Goal: Information Seeking & Learning: Learn about a topic

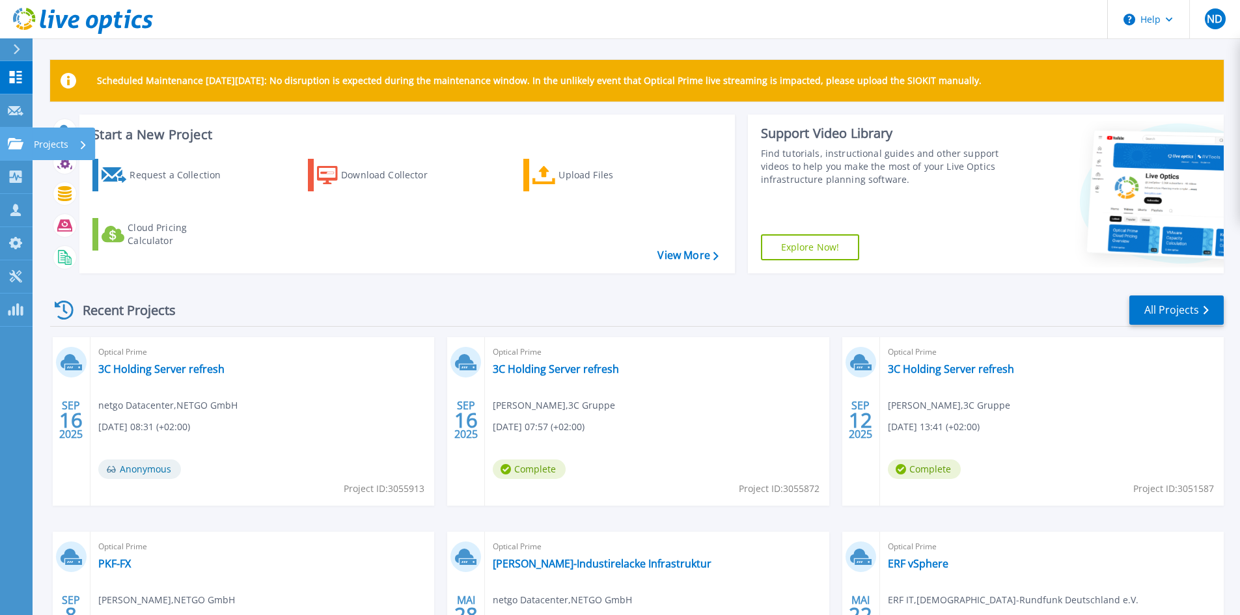
click at [44, 135] on p "Projects" at bounding box center [51, 145] width 34 height 34
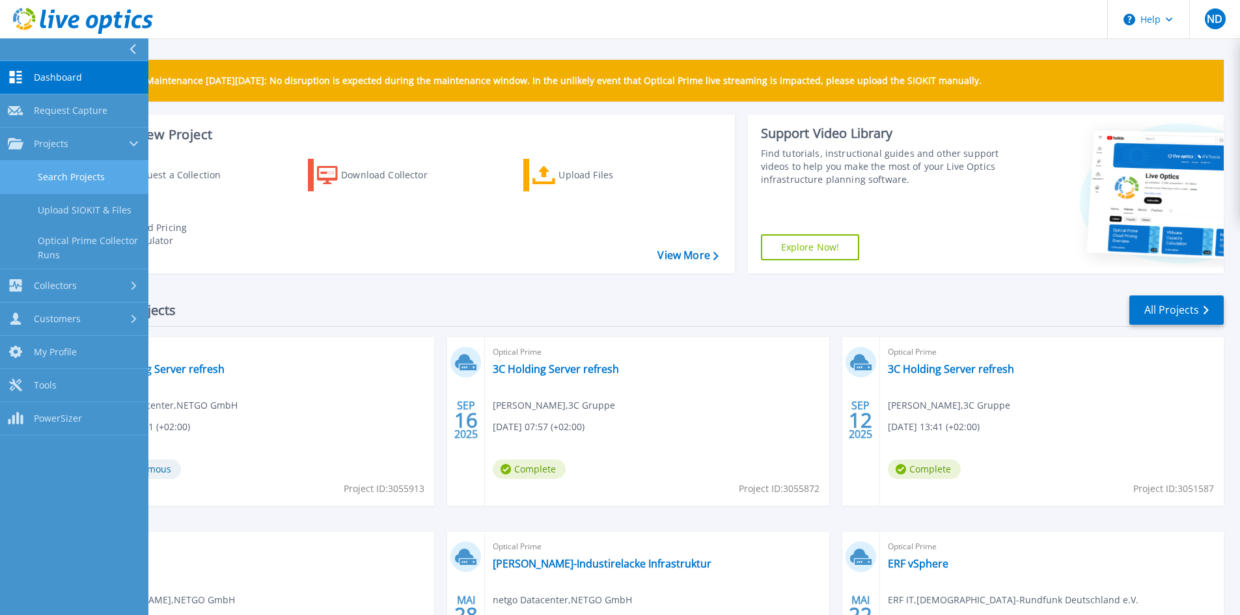
click at [42, 168] on link "Search Projects" at bounding box center [74, 177] width 148 height 33
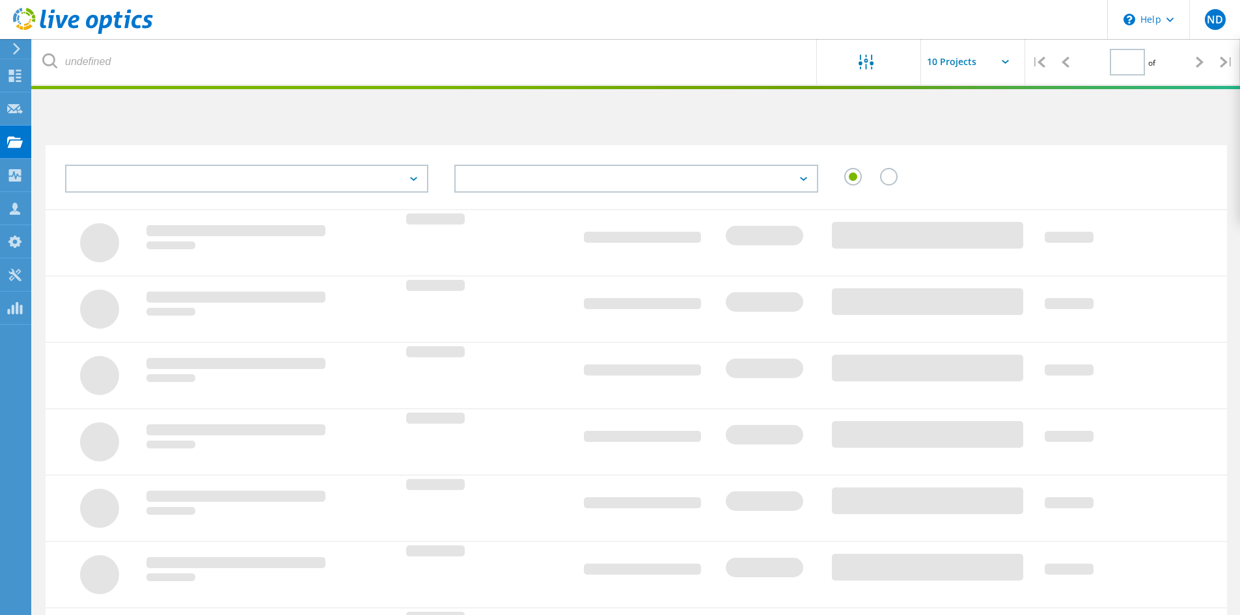
type input "1"
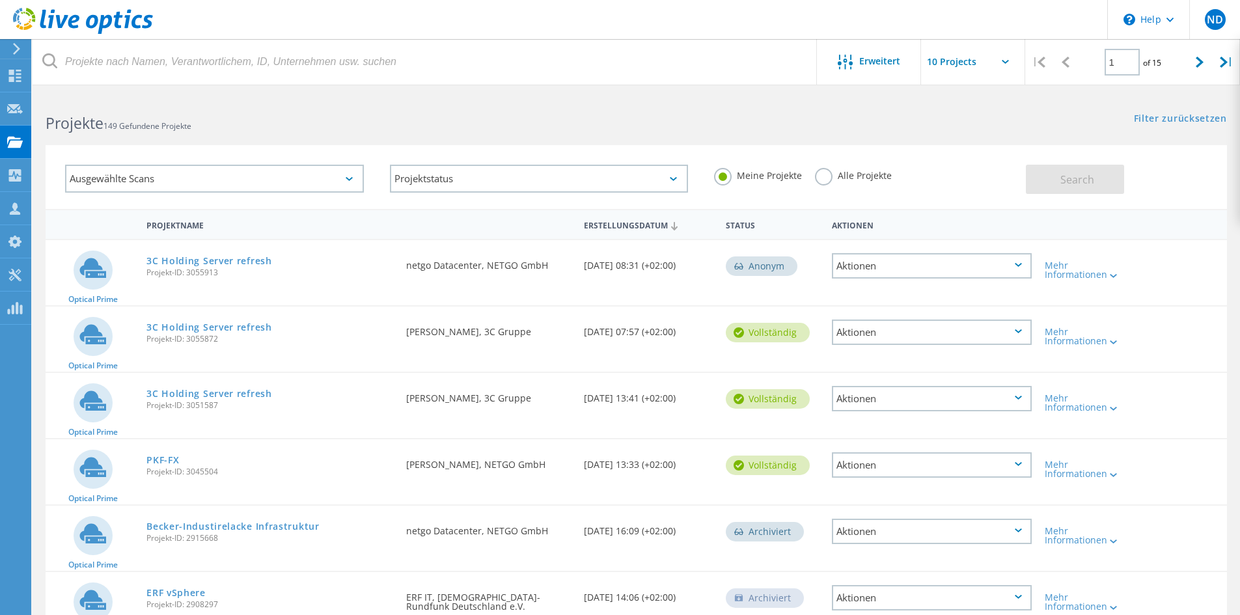
drag, startPoint x: 230, startPoint y: 339, endPoint x: 121, endPoint y: 265, distance: 132.1
click at [121, 265] on div "Optical Prime 3C Holding Server refresh Projekt-ID: 3055913 Angefordert durch n…" at bounding box center [636, 576] width 1181 height 675
click at [160, 284] on div "3C Holding Server refresh Projekt-ID: 3055913" at bounding box center [270, 264] width 260 height 49
click at [146, 277] on div "3C Holding Server refresh Projekt-ID: 3055913" at bounding box center [270, 264] width 260 height 49
drag, startPoint x: 165, startPoint y: 274, endPoint x: 221, endPoint y: 275, distance: 56.6
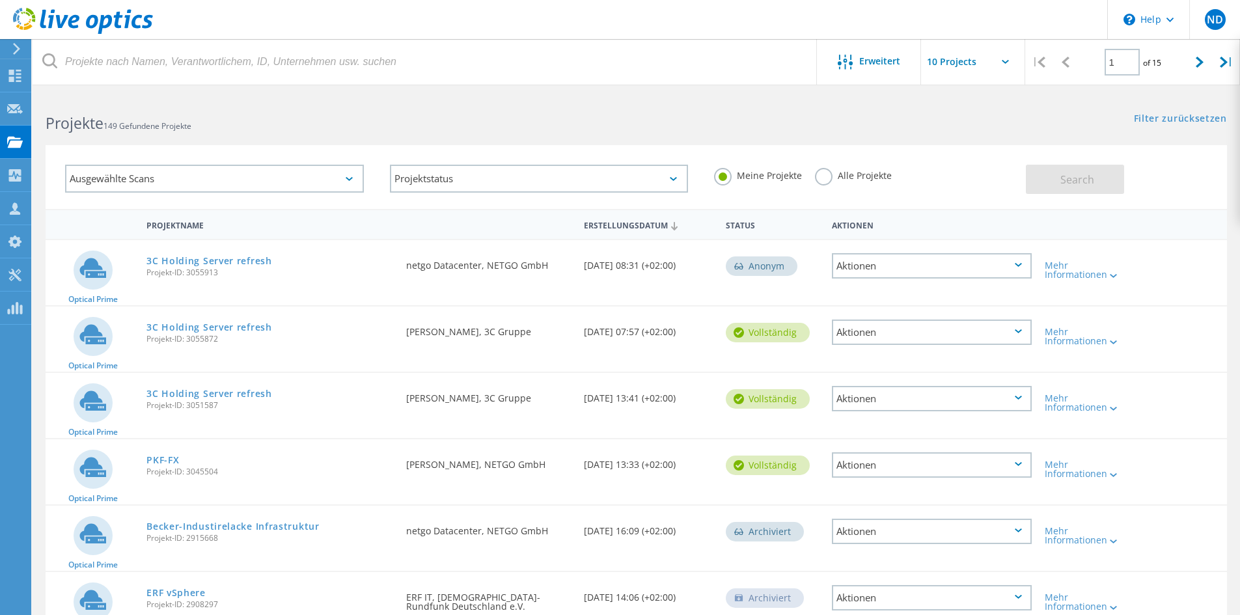
click at [221, 275] on div "3C Holding Server refresh Projekt-ID: 3055913" at bounding box center [270, 264] width 260 height 49
click at [221, 275] on span "Projekt-ID: 3055913" at bounding box center [269, 273] width 247 height 8
click at [931, 262] on div "Aktionen" at bounding box center [932, 265] width 200 height 25
click at [671, 276] on div "Erstellungsdatum 09/16/2025, 08:31 (+02:00)" at bounding box center [648, 261] width 142 height 43
click at [934, 273] on div "Aktionen" at bounding box center [932, 265] width 200 height 25
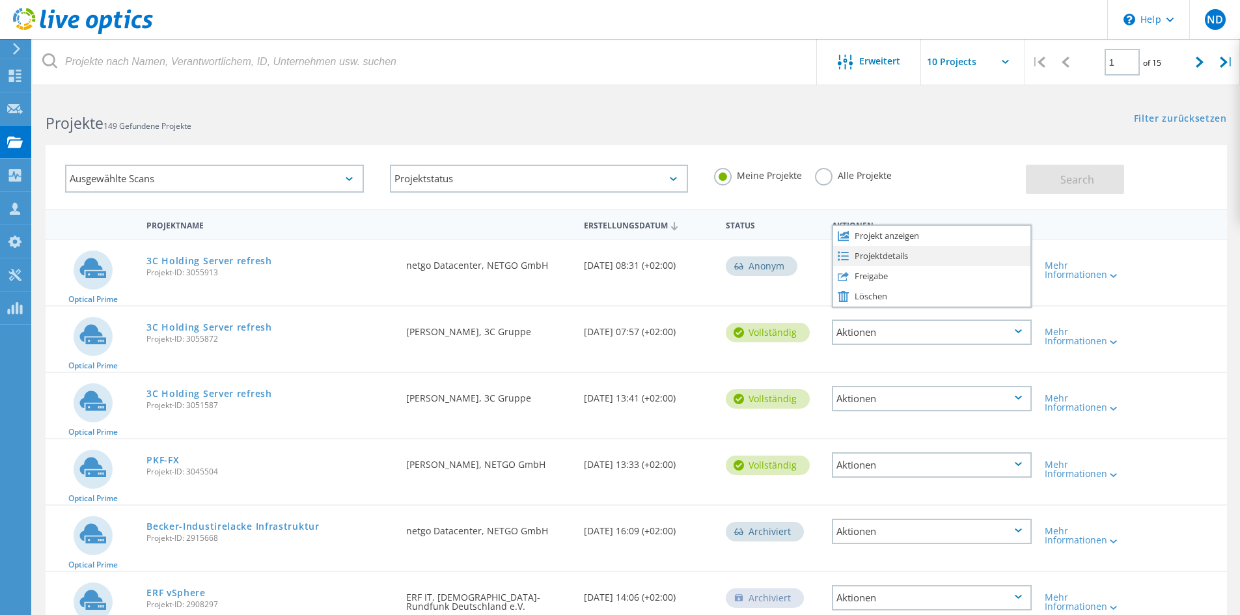
click at [916, 251] on div "Projektdetails" at bounding box center [931, 256] width 197 height 20
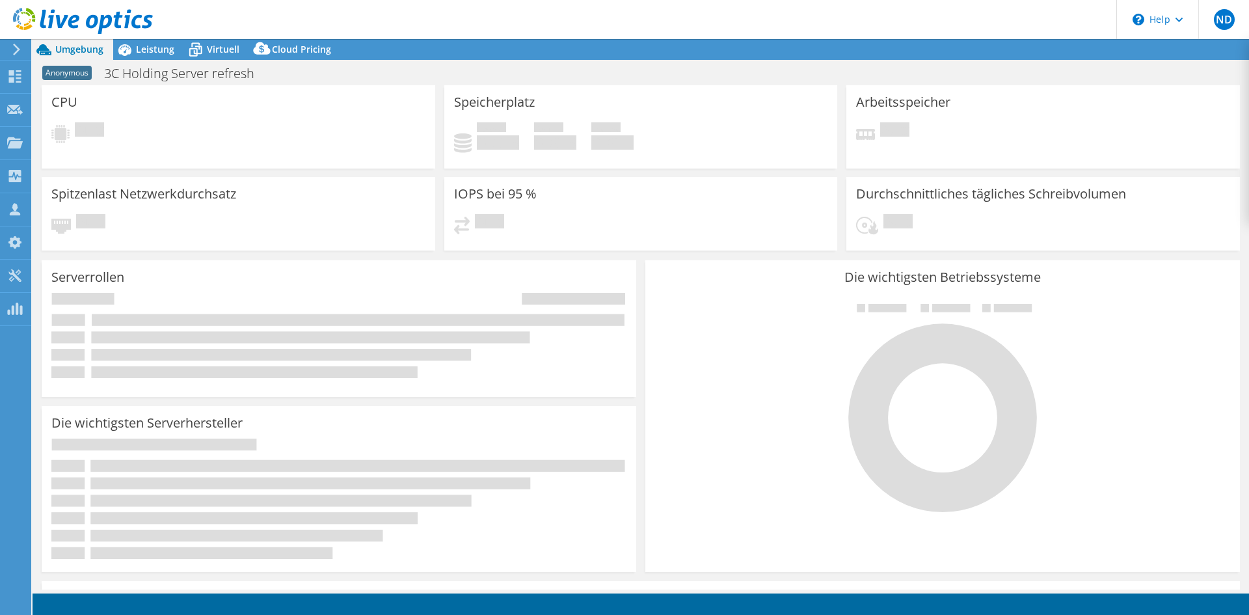
select select "USD"
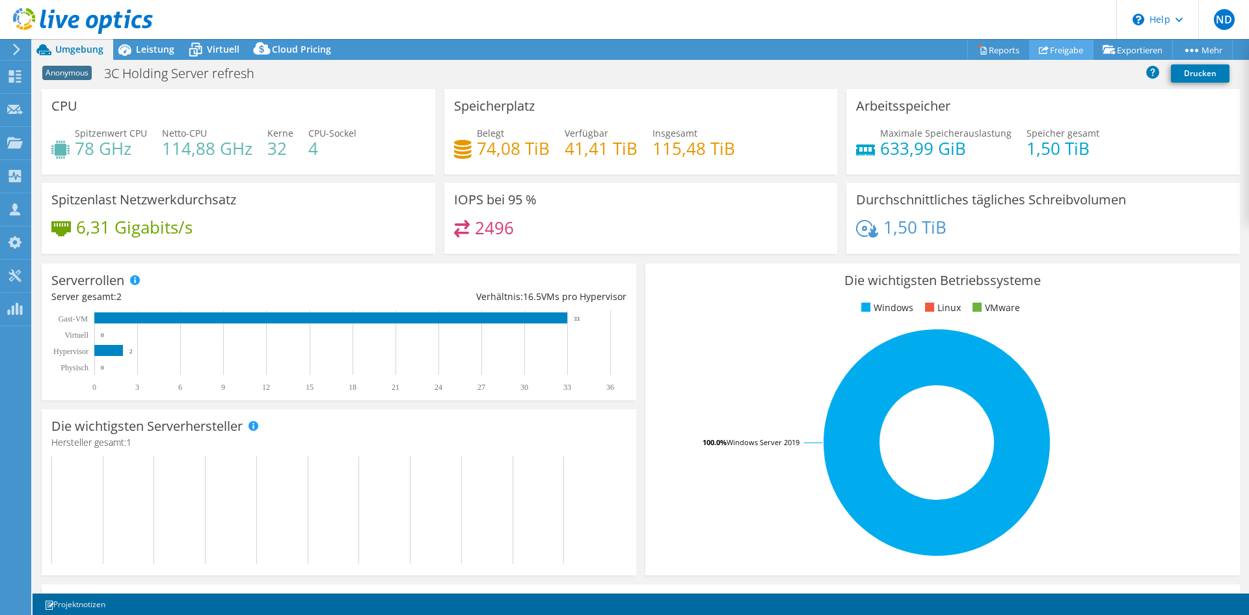
click at [1059, 53] on link "Freigabe" at bounding box center [1061, 50] width 64 height 20
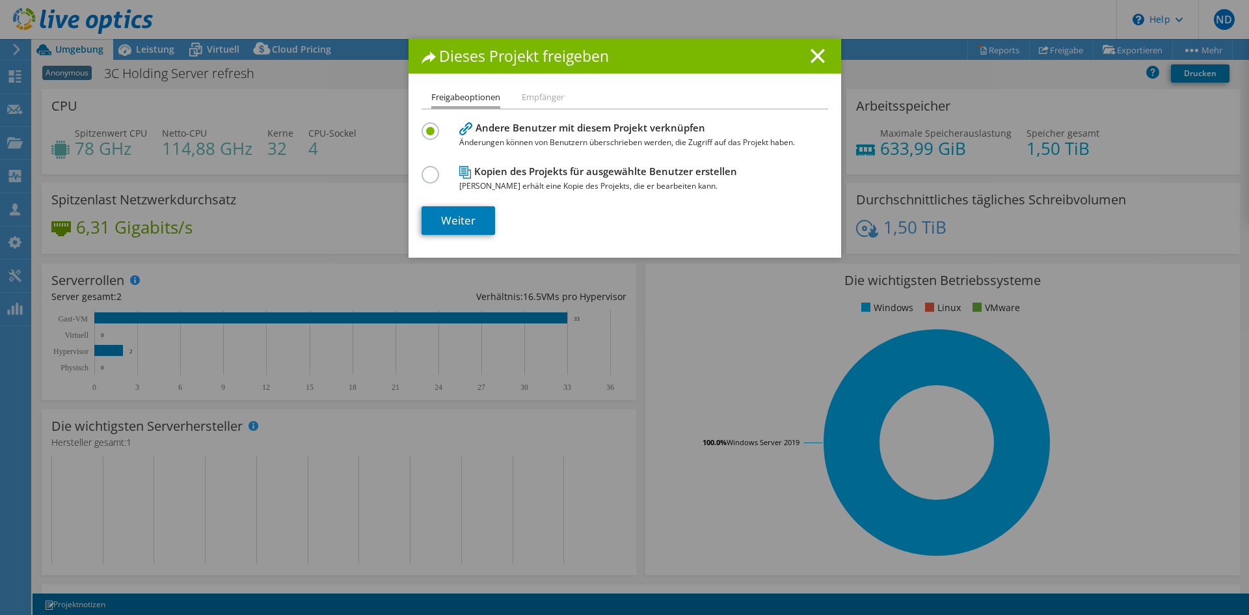
click at [820, 59] on h1 "Dieses Projekt freigeben" at bounding box center [625, 56] width 407 height 15
click at [811, 60] on line at bounding box center [817, 55] width 13 height 13
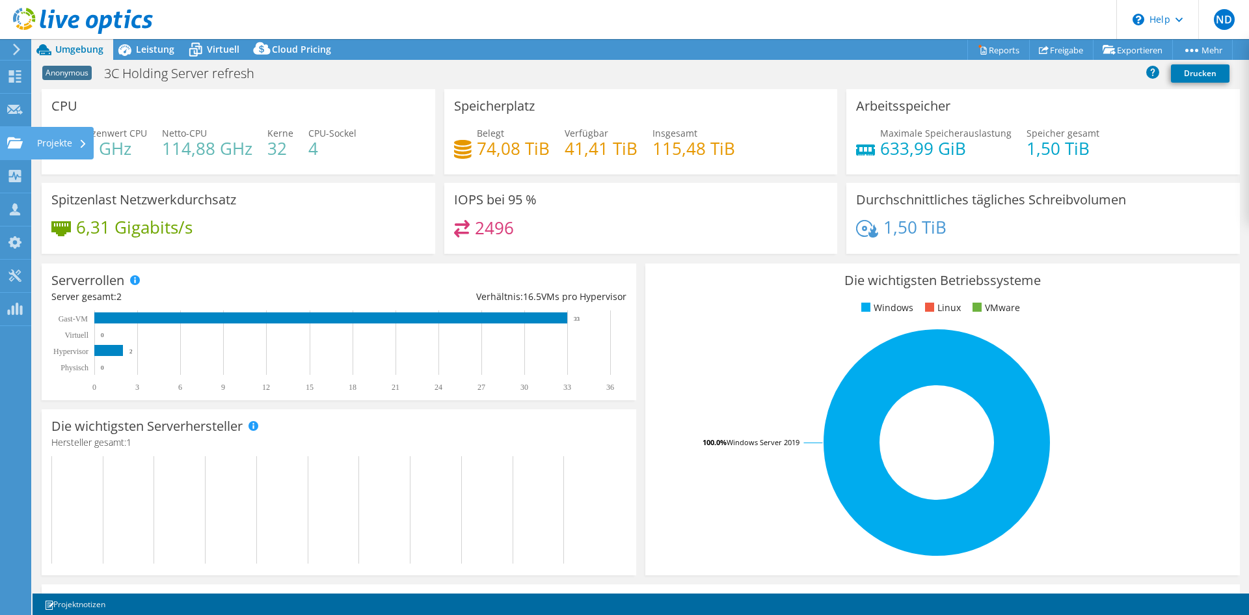
click at [68, 135] on div "Projekte" at bounding box center [62, 143] width 63 height 33
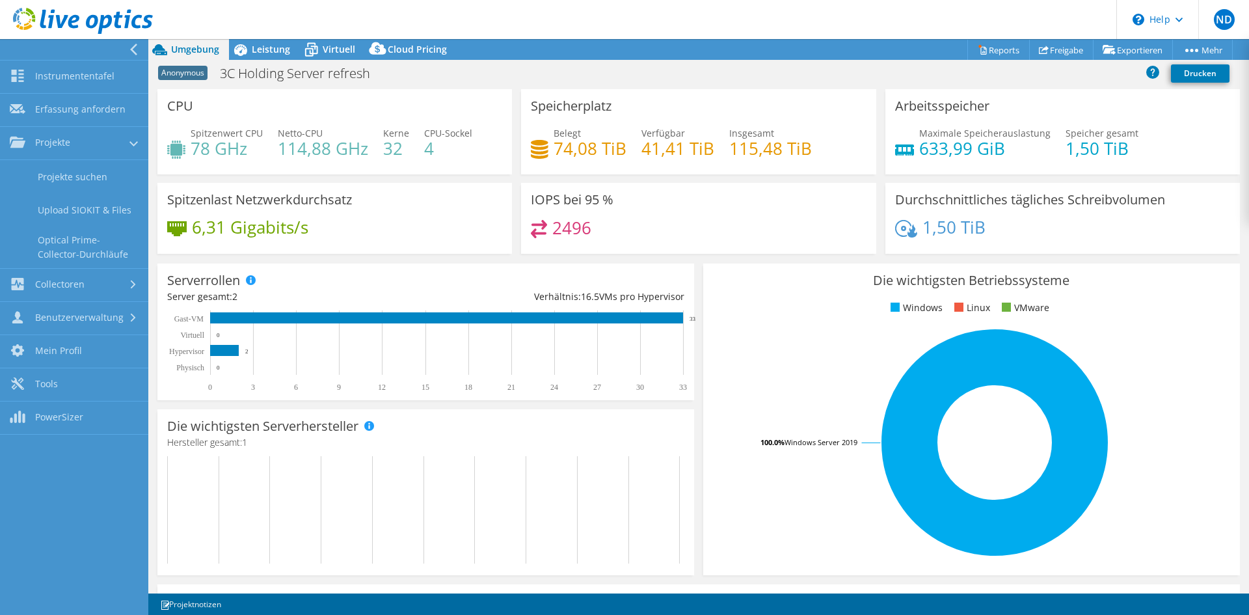
click at [384, 141] on h4 "32" at bounding box center [396, 148] width 26 height 14
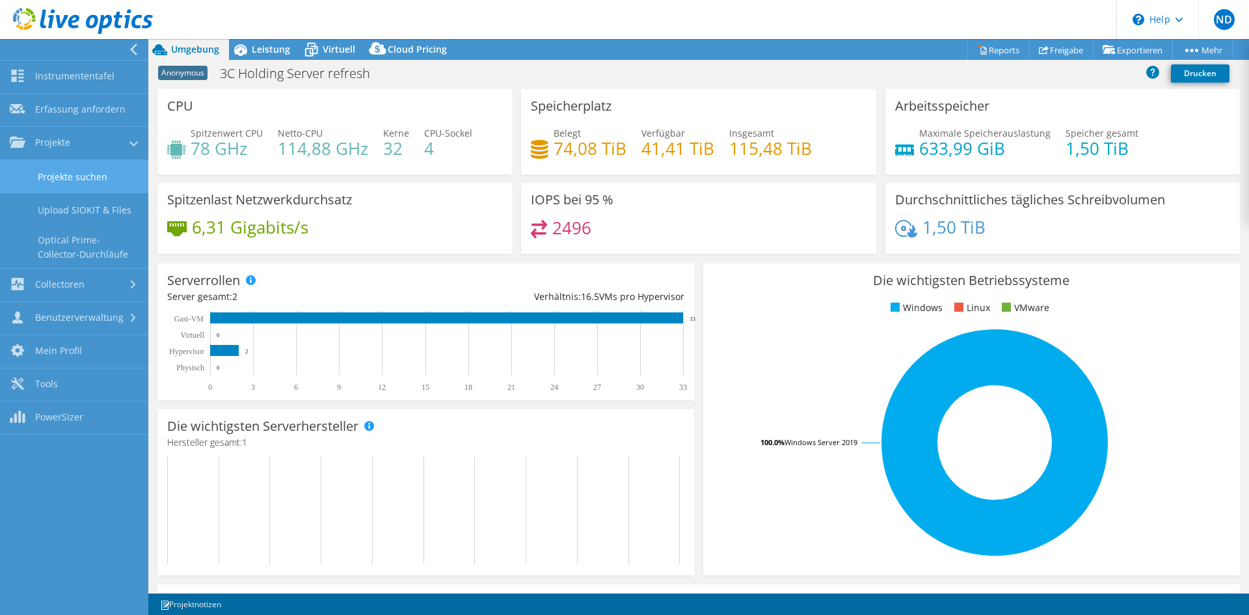
click at [72, 172] on link "Projekte suchen" at bounding box center [74, 176] width 148 height 33
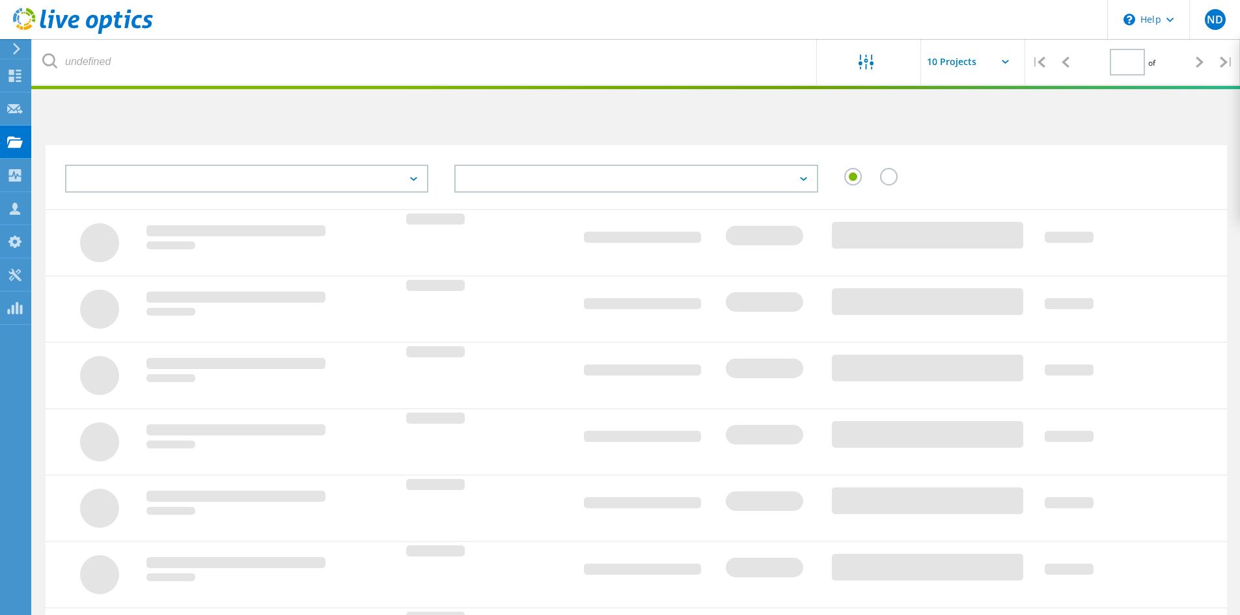
type input "1"
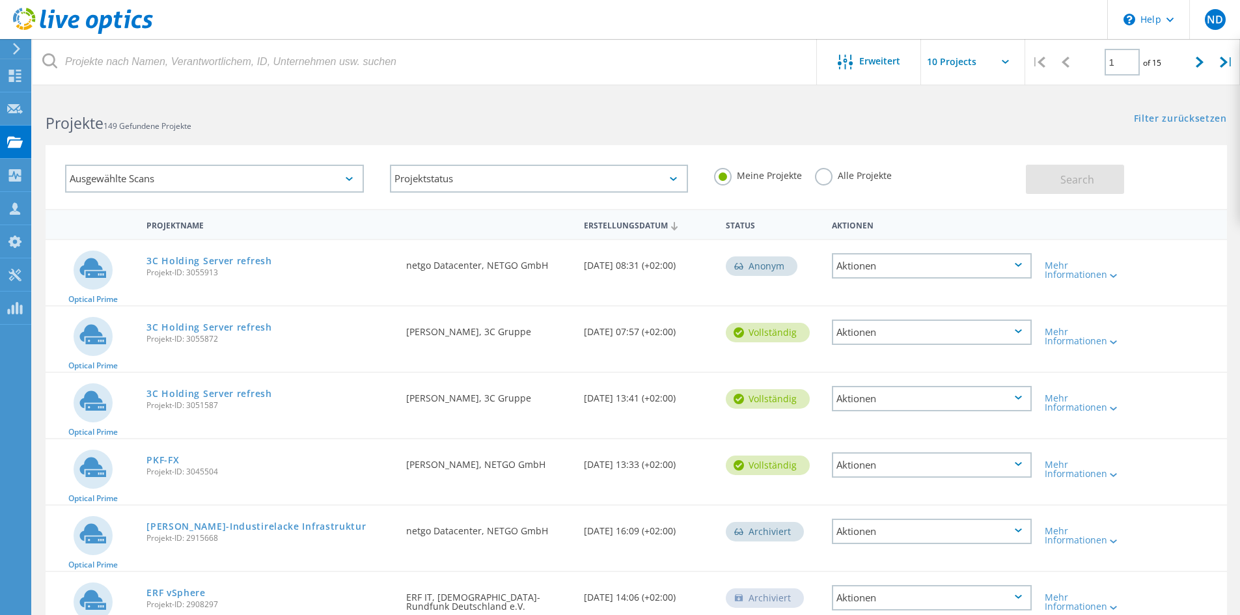
click at [850, 340] on div "Aktionen" at bounding box center [932, 331] width 200 height 25
click at [770, 309] on div "vollständig" at bounding box center [772, 330] width 106 height 49
drag, startPoint x: 791, startPoint y: 267, endPoint x: 730, endPoint y: 267, distance: 60.5
click at [726, 265] on div "Anonym" at bounding box center [762, 266] width 72 height 20
click at [747, 269] on div "Anonym" at bounding box center [762, 266] width 72 height 20
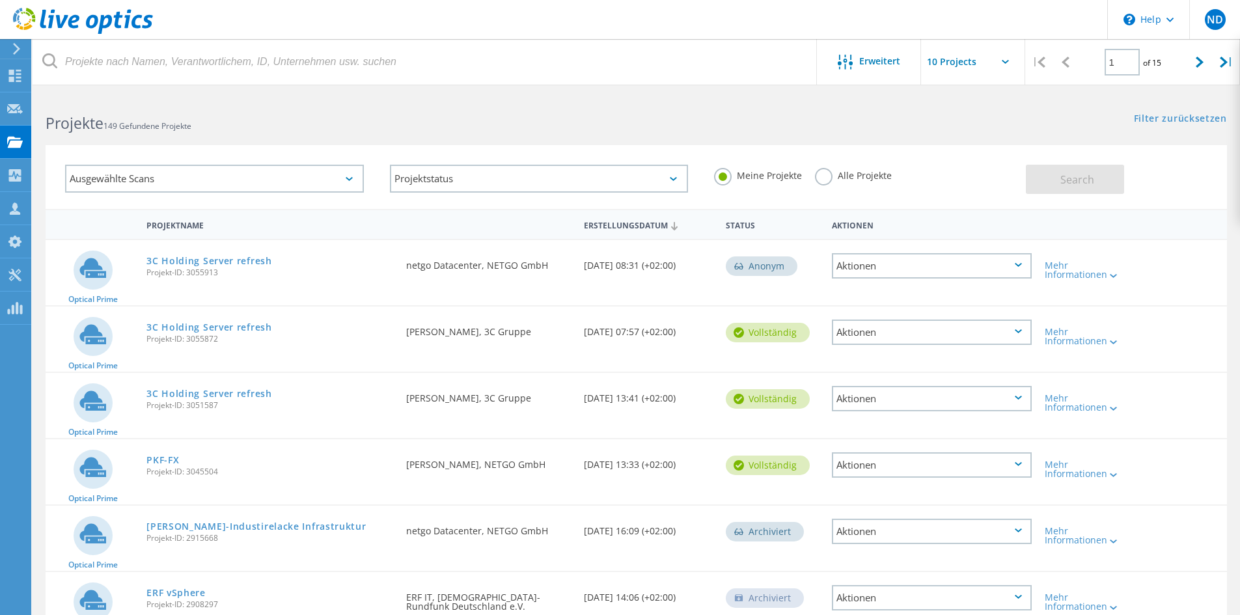
click at [813, 271] on div "Anonym" at bounding box center [772, 264] width 106 height 49
click at [1115, 277] on icon at bounding box center [1112, 276] width 7 height 4
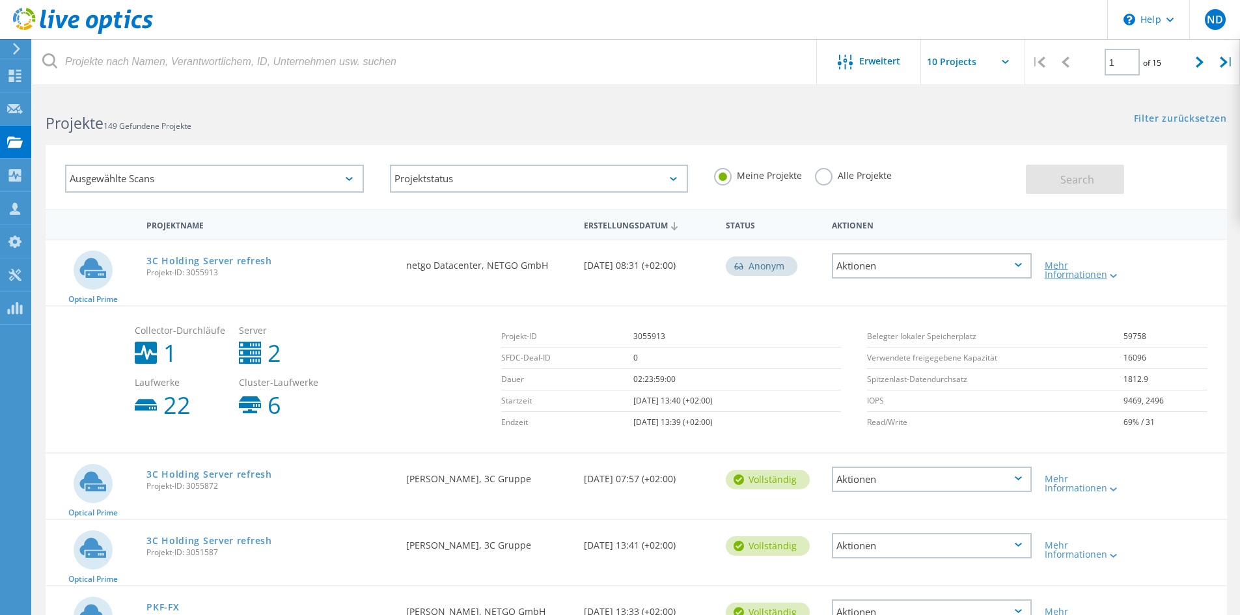
click at [1092, 275] on div "Mehr Informationen" at bounding box center [1084, 270] width 81 height 18
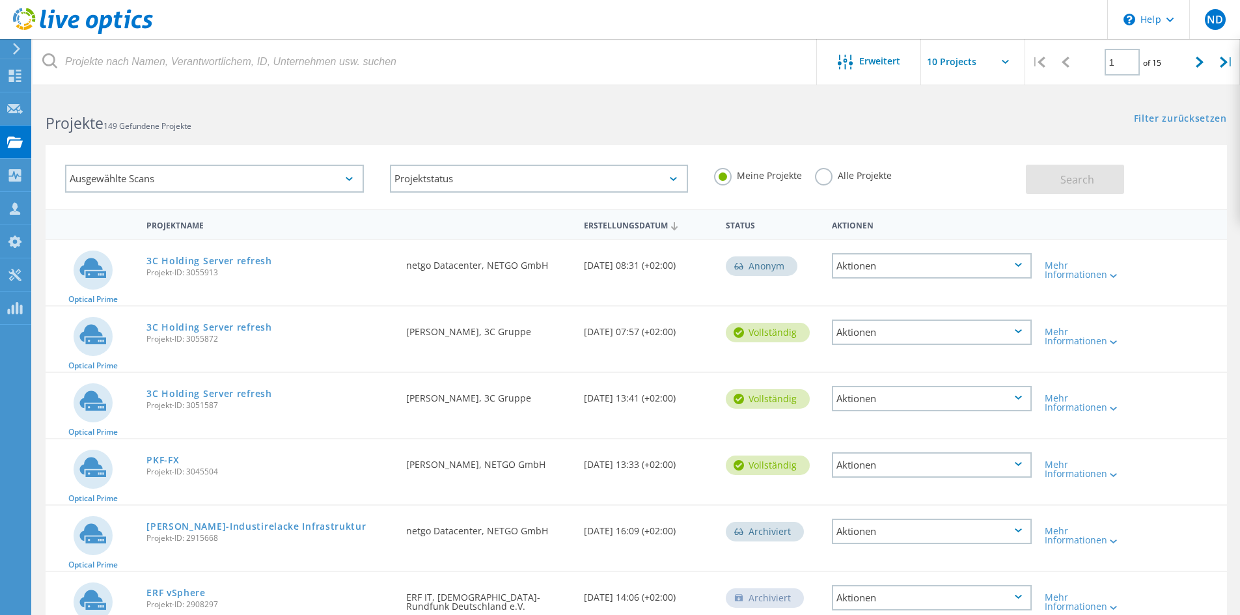
drag, startPoint x: 381, startPoint y: 273, endPoint x: 560, endPoint y: 269, distance: 179.6
click at [556, 269] on div "Optical Prime 3C Holding Server refresh Projekt-ID: 3055913 Angefordert durch n…" at bounding box center [636, 272] width 1181 height 65
click at [560, 269] on div "Angefordert durch netgo Datacenter, NETGO GmbH" at bounding box center [488, 261] width 177 height 43
click at [224, 323] on link "3C Holding Server refresh" at bounding box center [209, 327] width 126 height 9
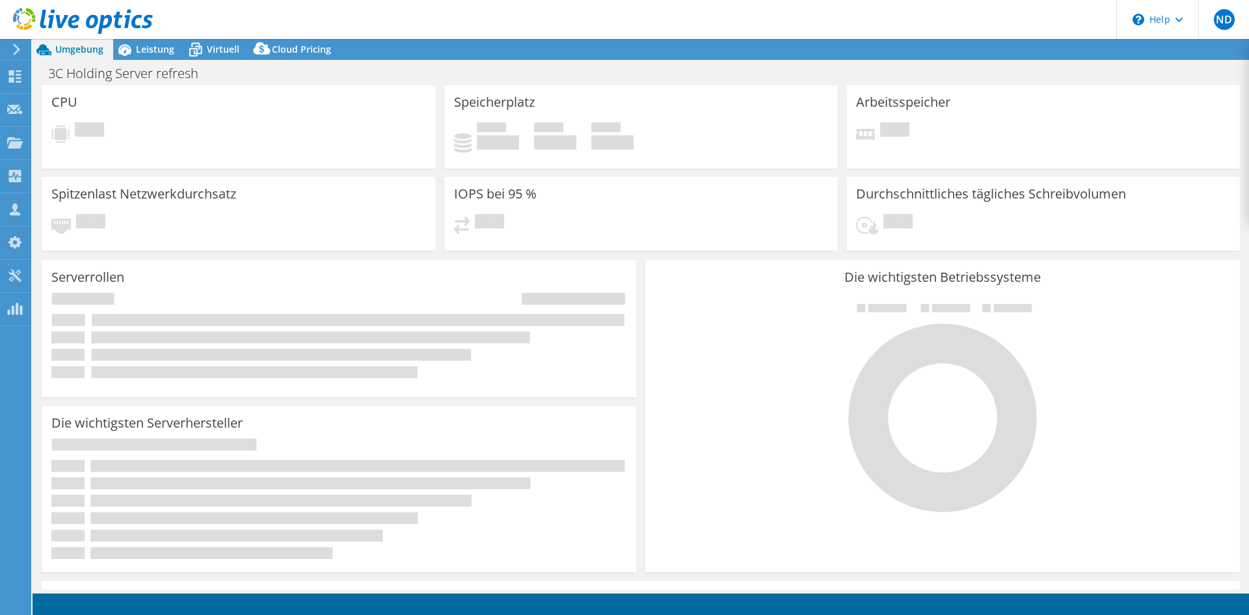
select select "EUFrankfurt"
select select "EUR"
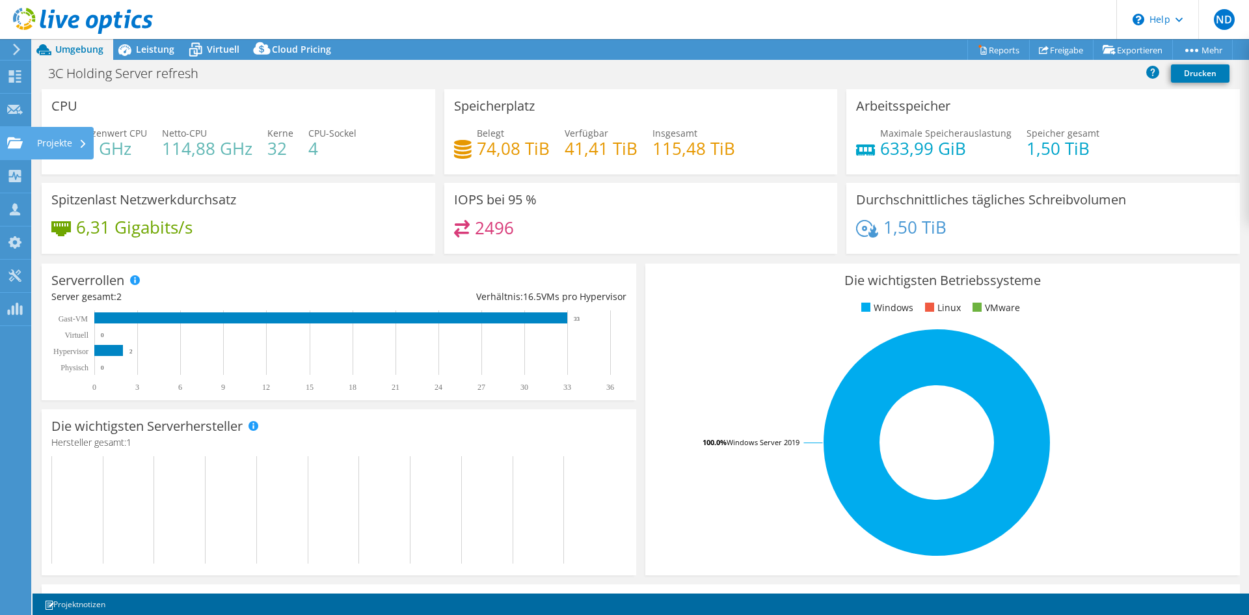
click at [12, 137] on icon at bounding box center [15, 143] width 16 height 12
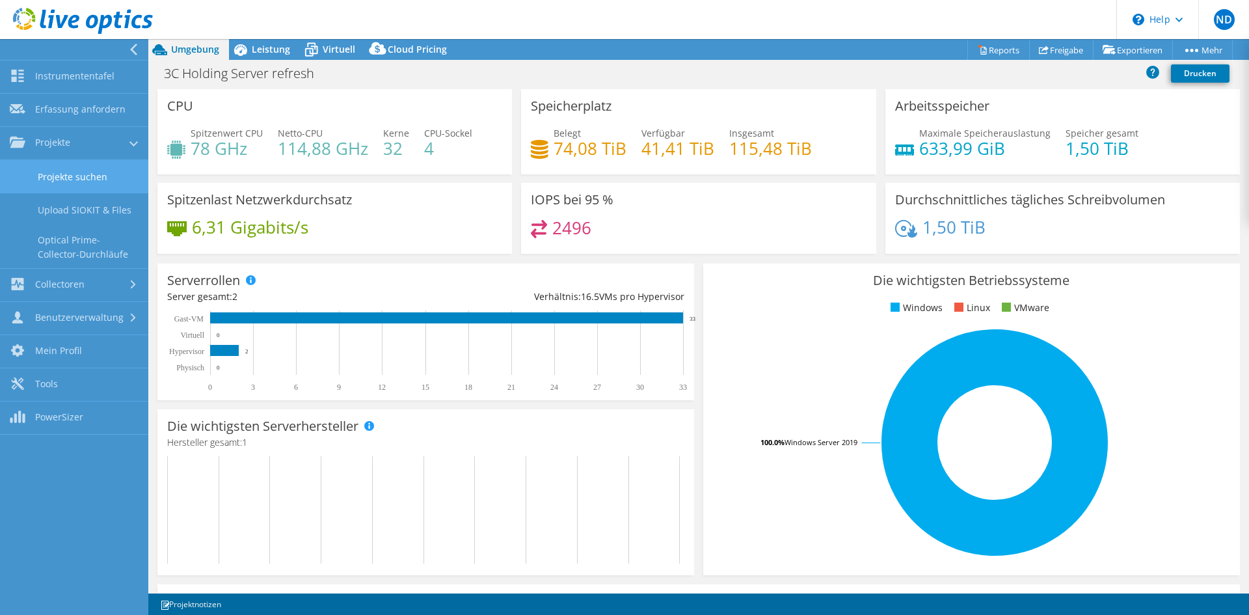
click at [47, 171] on link "Projekte suchen" at bounding box center [74, 176] width 148 height 33
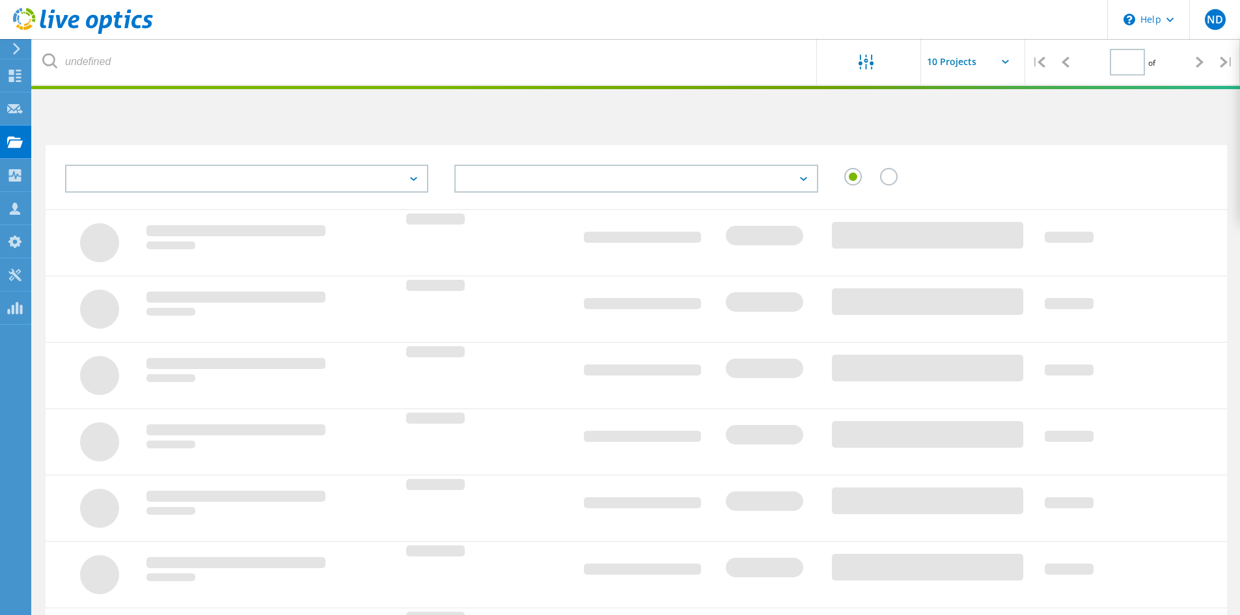
type input "1"
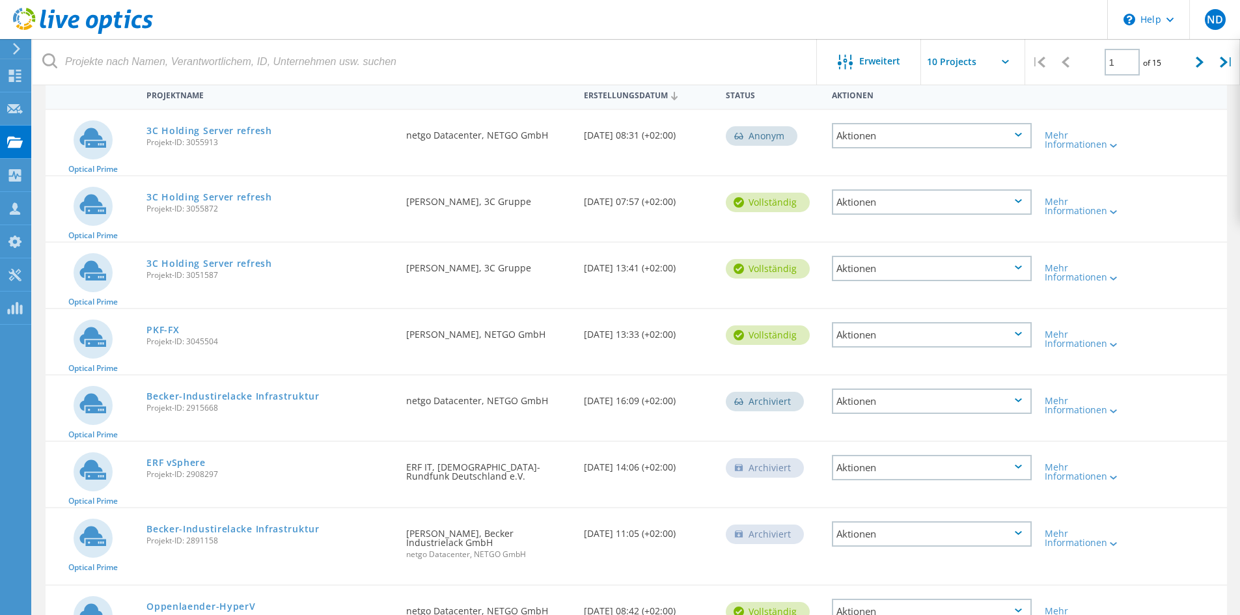
scroll to position [65, 0]
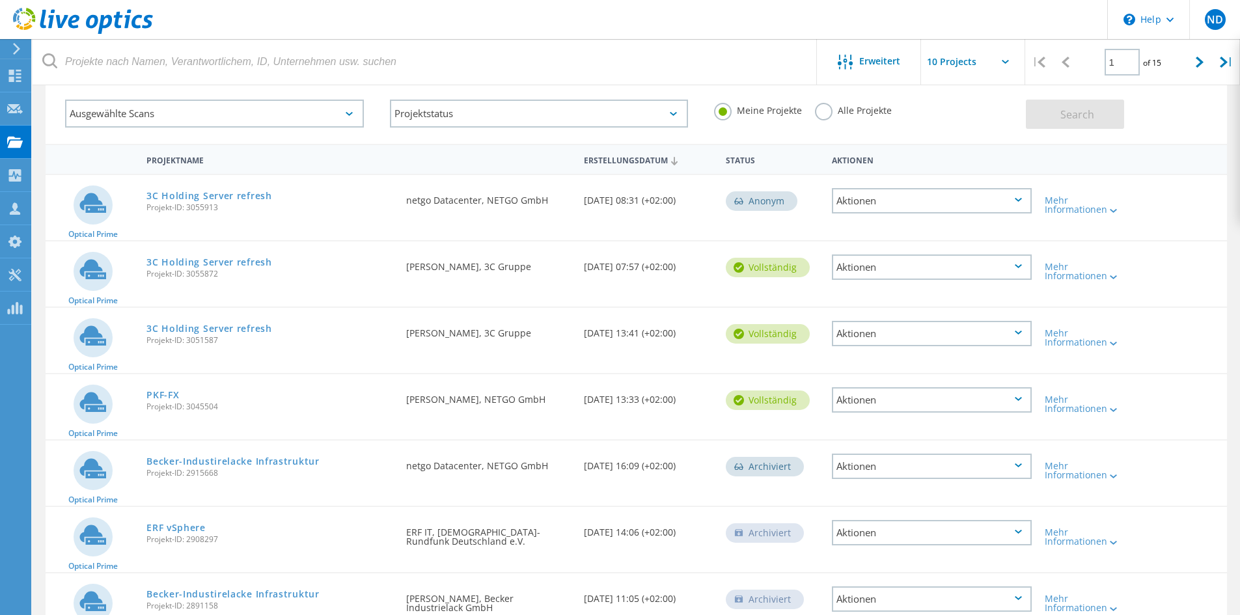
click at [240, 139] on div "Ausgewählte Scans" at bounding box center [214, 114] width 325 height 54
drag, startPoint x: 113, startPoint y: 161, endPoint x: 1009, endPoint y: 148, distance: 896.1
click at [1007, 148] on div "Projektname Erstellungsdatum Status Aktionen" at bounding box center [636, 159] width 1181 height 30
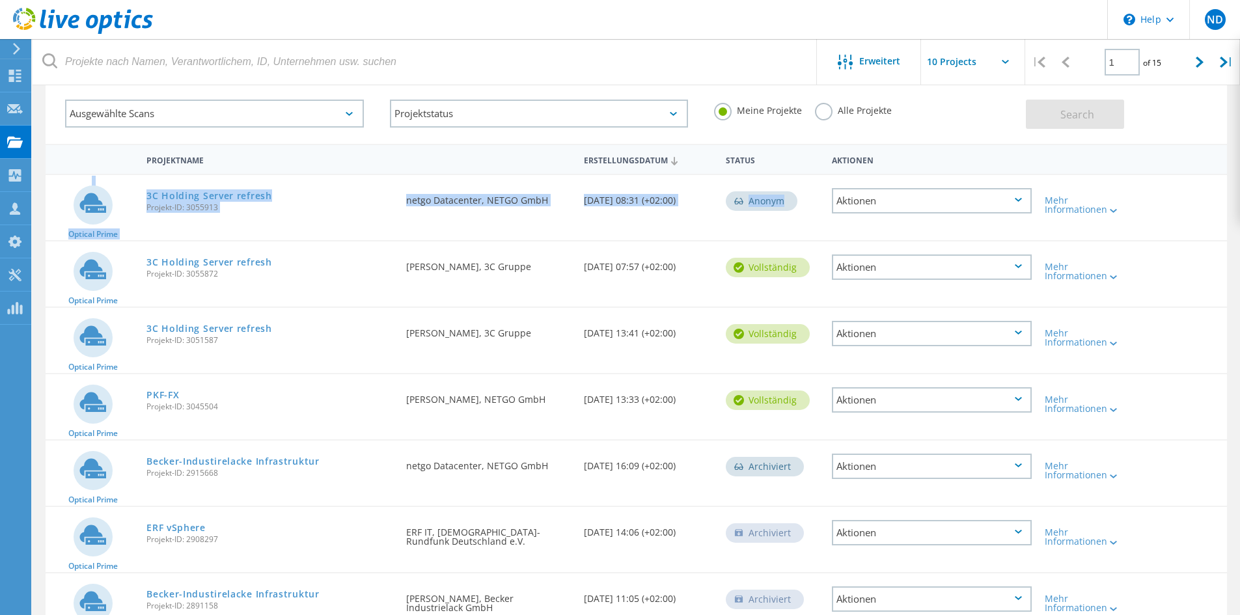
drag, startPoint x: 1160, startPoint y: 243, endPoint x: 68, endPoint y: 148, distance: 1096.0
click at [68, 148] on div "Projektname Erstellungsdatum Status Aktionen Optical Prime 3C Holding Server re…" at bounding box center [636, 496] width 1181 height 705
click at [68, 148] on div at bounding box center [93, 159] width 94 height 24
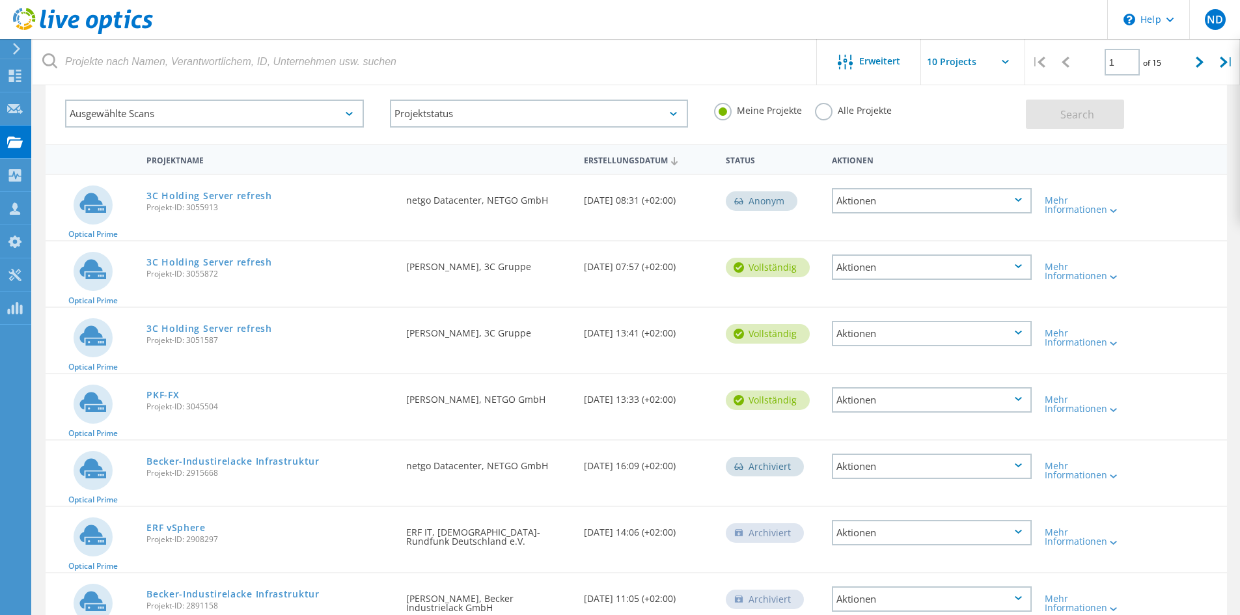
click at [53, 184] on div "Optical Prime" at bounding box center [93, 207] width 94 height 65
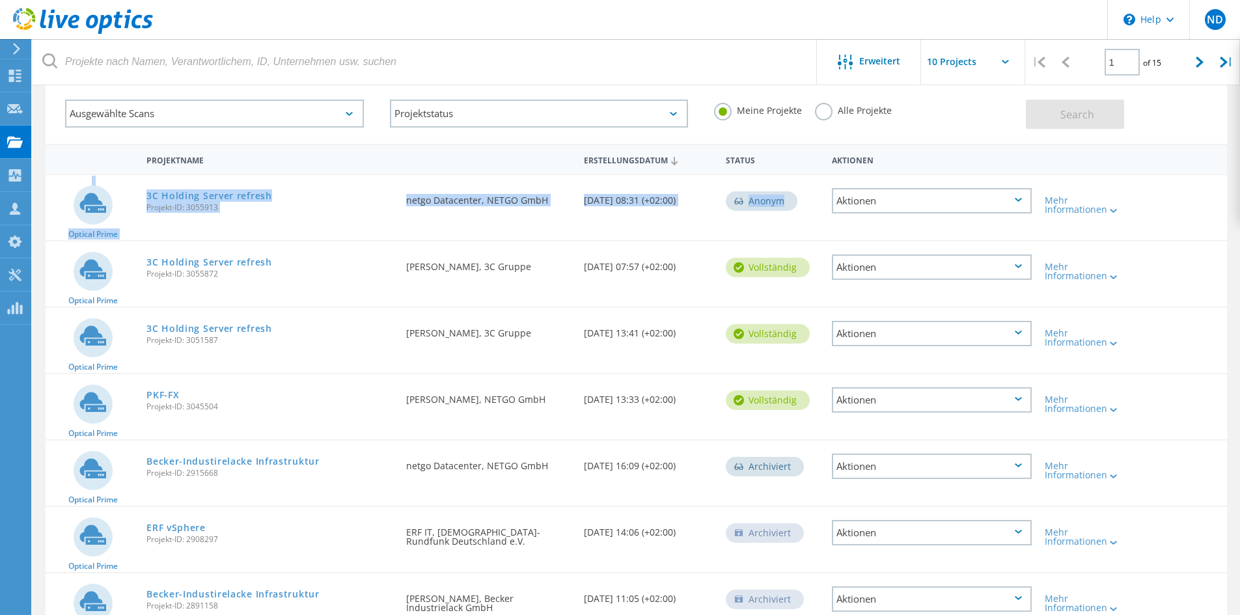
drag, startPoint x: 62, startPoint y: 185, endPoint x: 620, endPoint y: 226, distance: 559.1
click at [621, 226] on div "Optical Prime 3C Holding Server refresh Projekt-ID: 3055913 Angefordert durch n…" at bounding box center [636, 207] width 1181 height 65
click at [368, 217] on div "3C Holding Server refresh Projekt-ID: 3055913" at bounding box center [270, 199] width 260 height 49
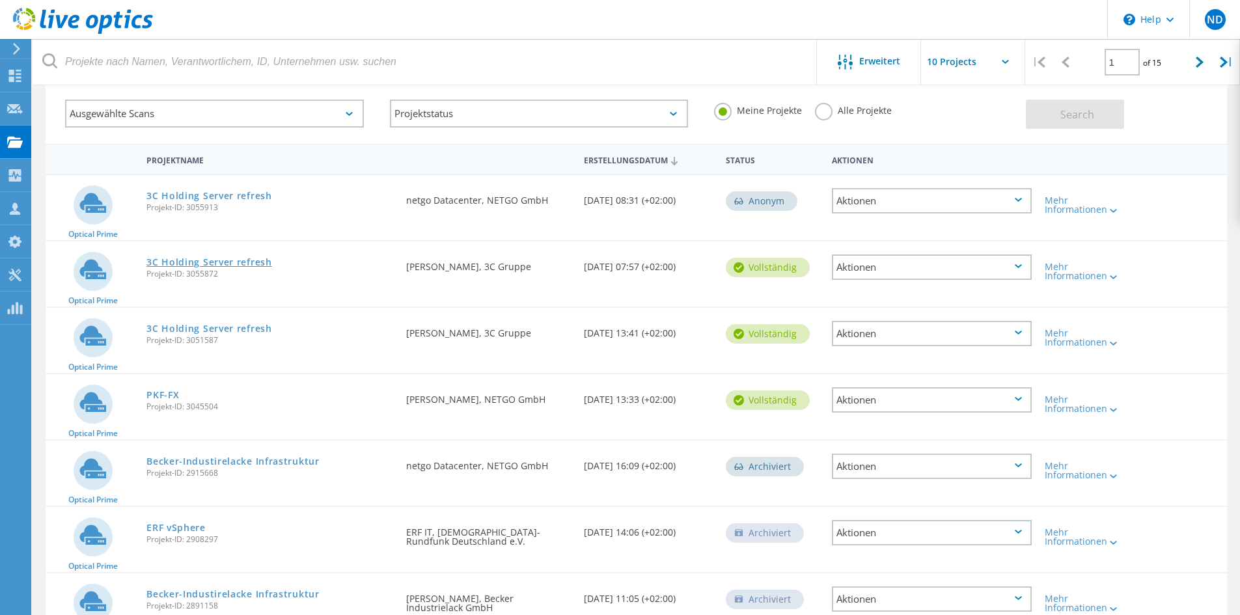
click at [211, 262] on link "3C Holding Server refresh" at bounding box center [209, 262] width 126 height 9
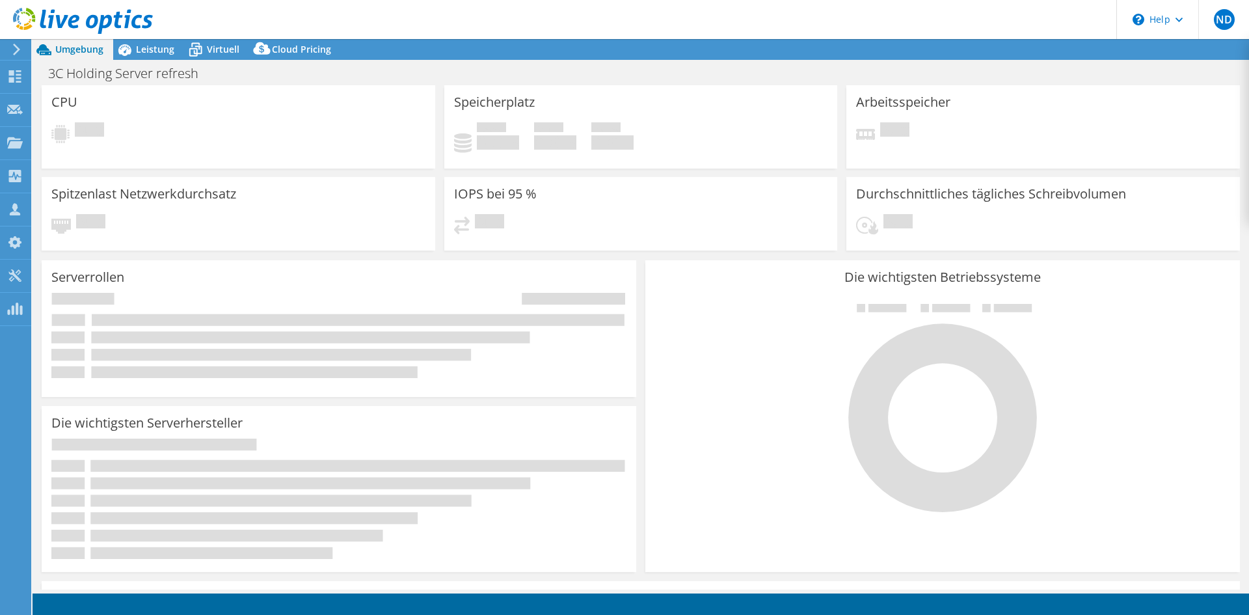
select select "EUFrankfurt"
select select "EUR"
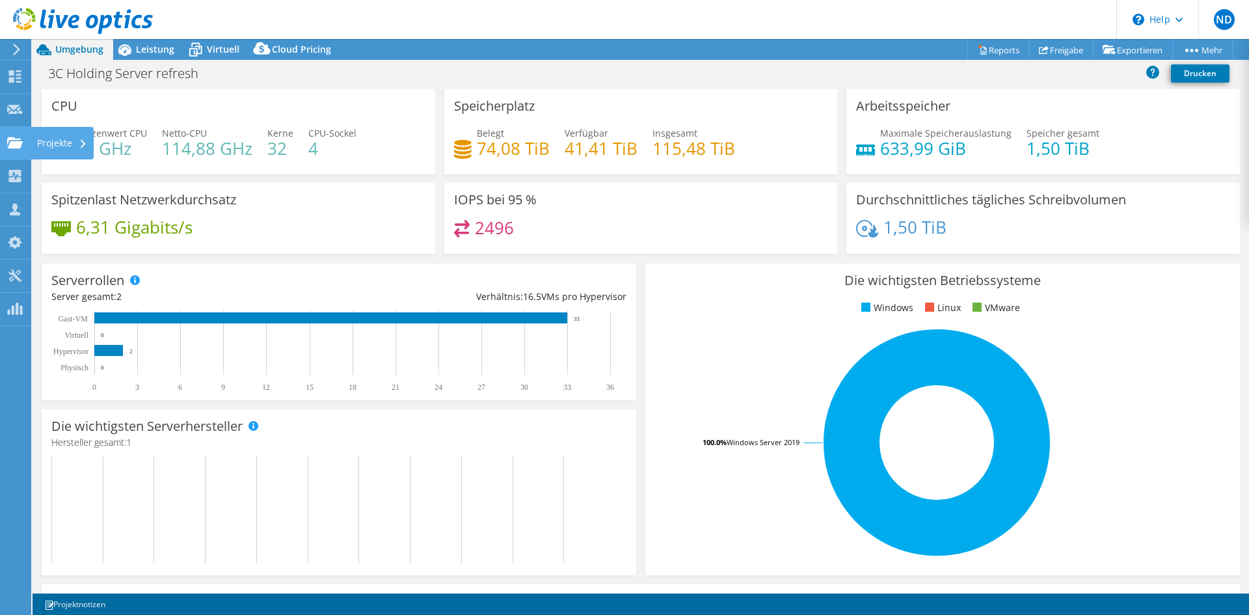
click at [63, 143] on div "Projekte" at bounding box center [62, 143] width 63 height 33
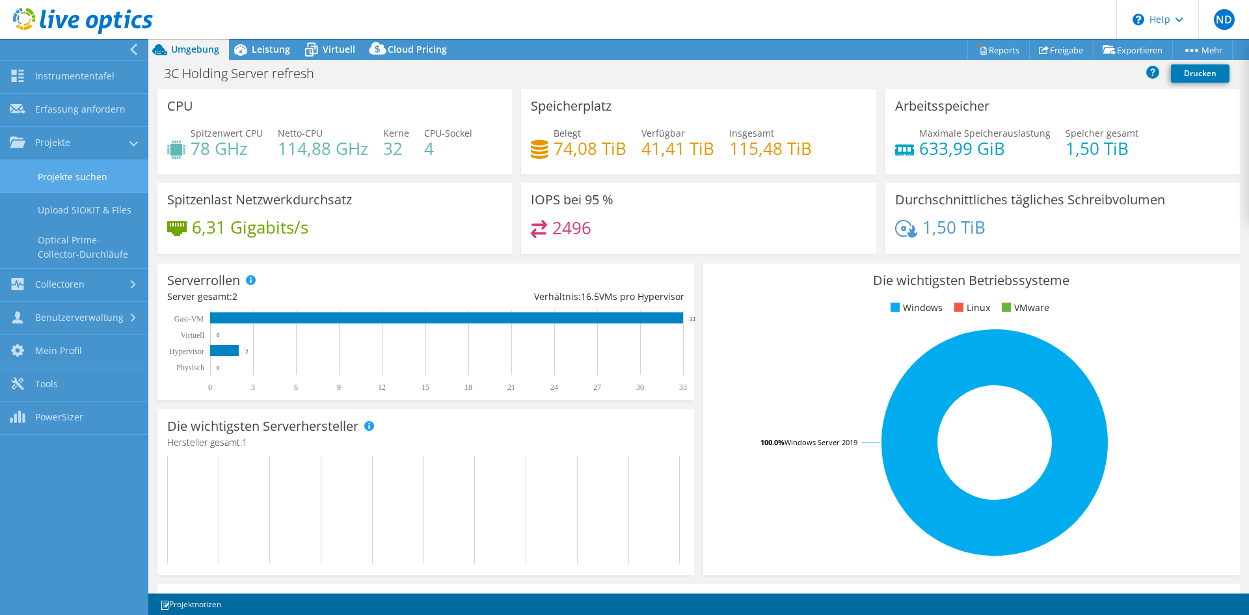
click at [59, 165] on link "Projekte suchen" at bounding box center [74, 176] width 148 height 33
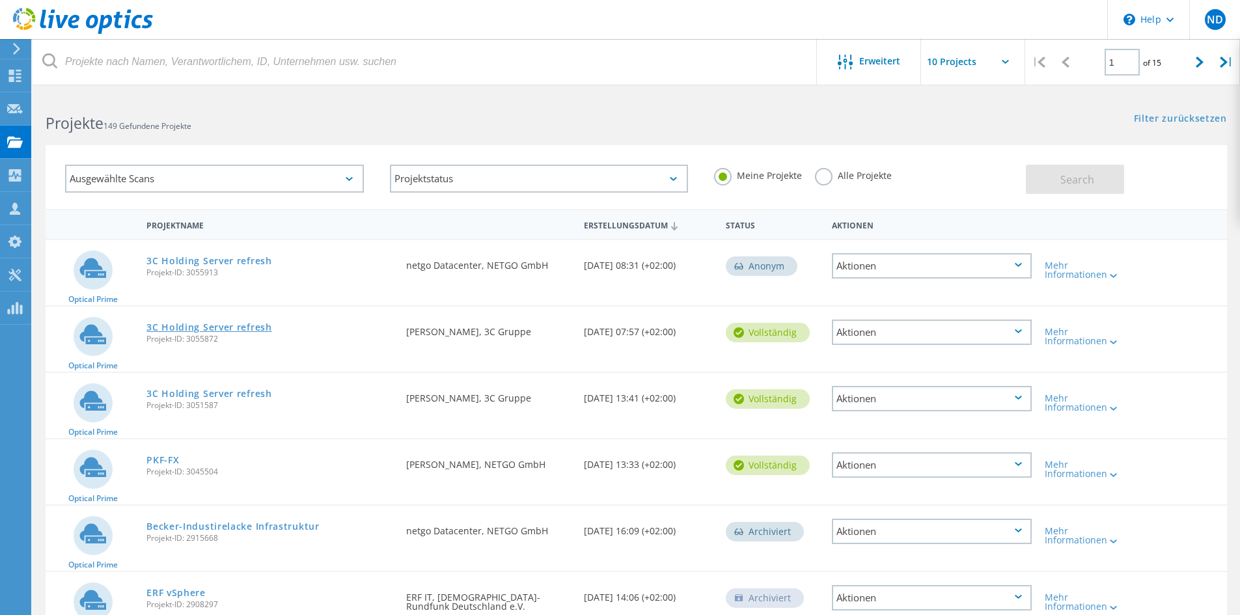
drag, startPoint x: 207, startPoint y: 333, endPoint x: 169, endPoint y: 328, distance: 38.1
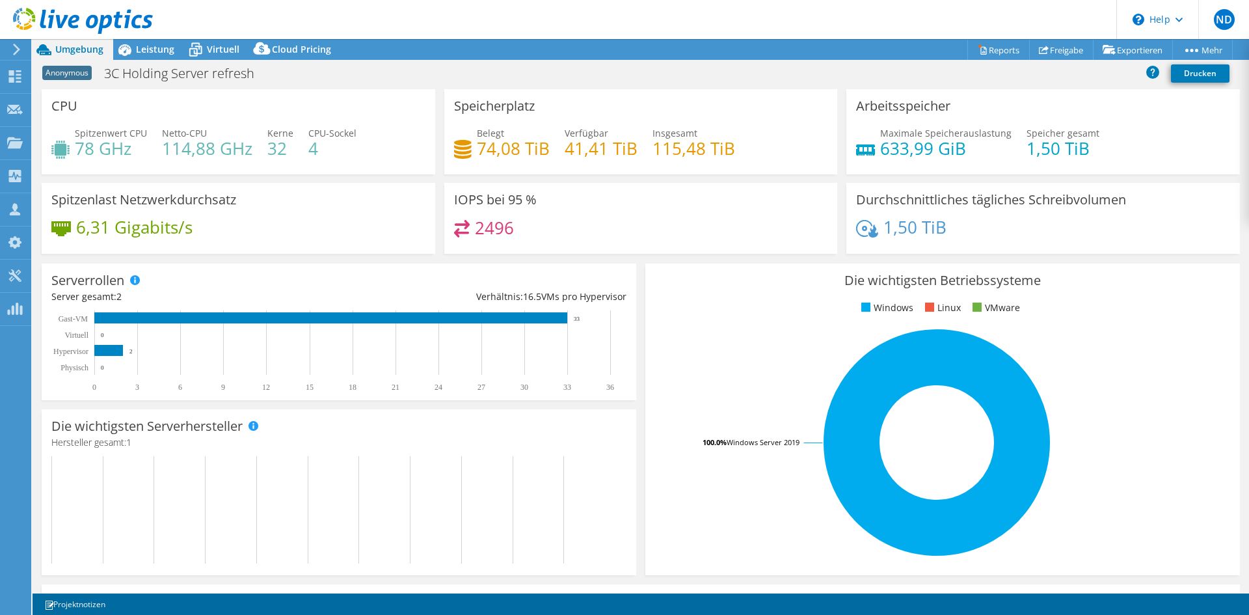
select select "USD"
select select "EUFrankfurt"
select select "EUR"
drag, startPoint x: 307, startPoint y: 157, endPoint x: 320, endPoint y: 151, distance: 14.5
click at [320, 151] on h4 "4" at bounding box center [332, 148] width 48 height 14
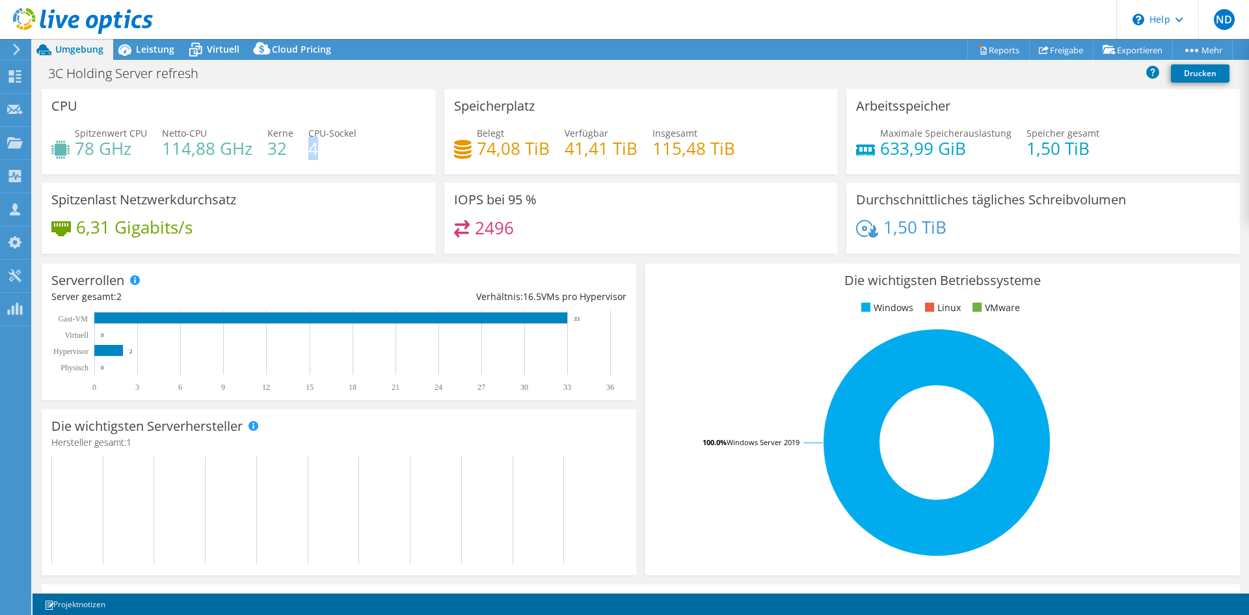
click at [320, 151] on h4 "4" at bounding box center [332, 148] width 48 height 14
drag, startPoint x: 308, startPoint y: 127, endPoint x: 338, endPoint y: 153, distance: 39.7
click at [338, 153] on div "CPU-Sockel 4" at bounding box center [332, 140] width 48 height 29
click at [338, 153] on h4 "4" at bounding box center [332, 148] width 48 height 14
drag, startPoint x: 468, startPoint y: 152, endPoint x: 569, endPoint y: 146, distance: 100.4
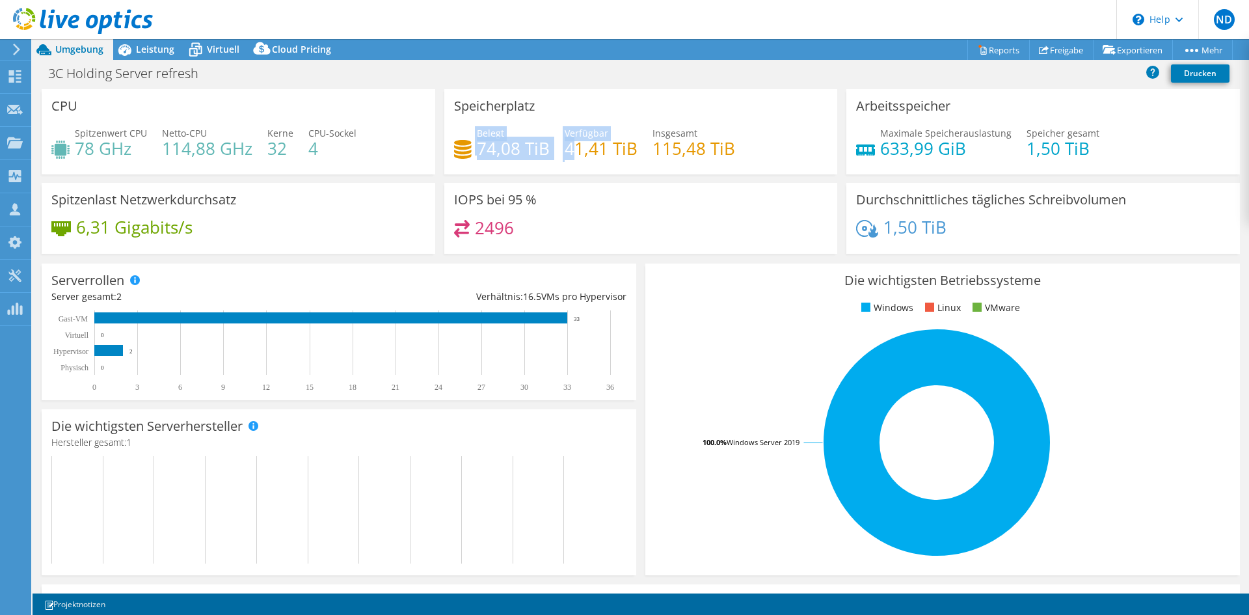
click at [569, 146] on div "Belegt 74,08 TiB Verfügbar 41,41 TiB Insgesamt 115,48 TiB" at bounding box center [641, 147] width 374 height 42
click at [569, 146] on h4 "41,41 TiB" at bounding box center [601, 148] width 73 height 14
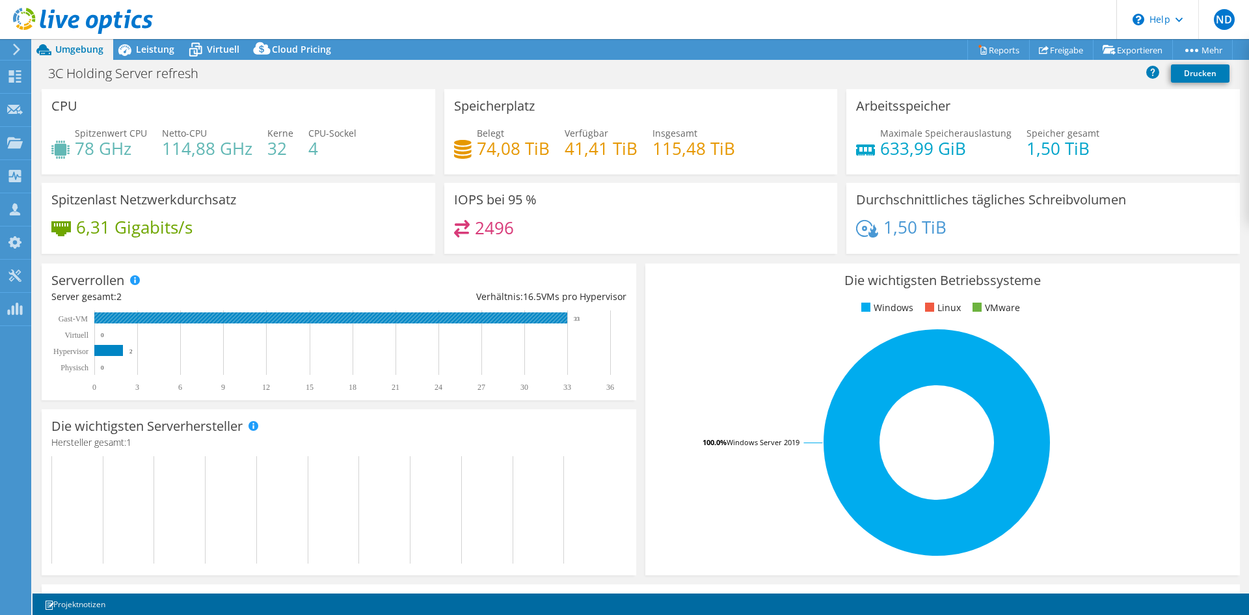
drag, startPoint x: 116, startPoint y: 337, endPoint x: 99, endPoint y: 305, distance: 36.7
click at [99, 305] on div "Serverrollen Physische Server repräsentieren Bare-Metal-Server, die Ziel des Co…" at bounding box center [339, 332] width 595 height 137
click at [229, 293] on div "Server gesamt: 2" at bounding box center [195, 297] width 288 height 14
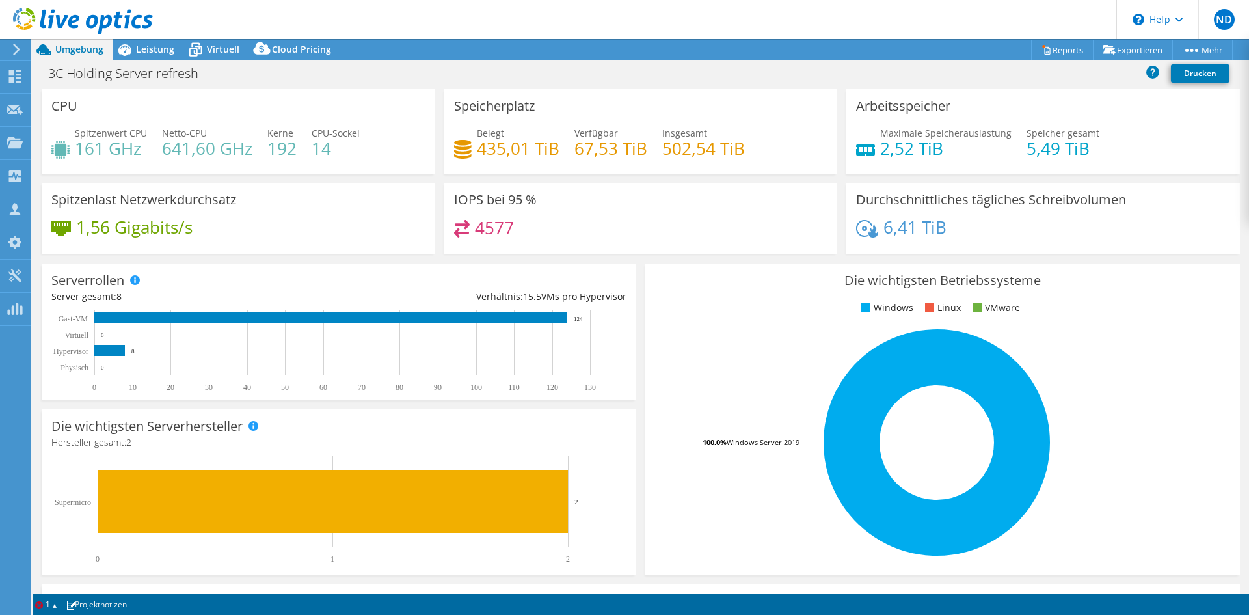
select select "USD"
drag, startPoint x: 492, startPoint y: 148, endPoint x: 572, endPoint y: 148, distance: 80.0
click at [572, 148] on div "Belegt 435,01 TiB Verfügbar 67,53 TiB Insgesamt 502,54 TiB" at bounding box center [641, 147] width 374 height 42
click at [575, 148] on h4 "67,53 TiB" at bounding box center [611, 148] width 73 height 14
drag, startPoint x: 563, startPoint y: 148, endPoint x: 454, endPoint y: 110, distance: 115.6
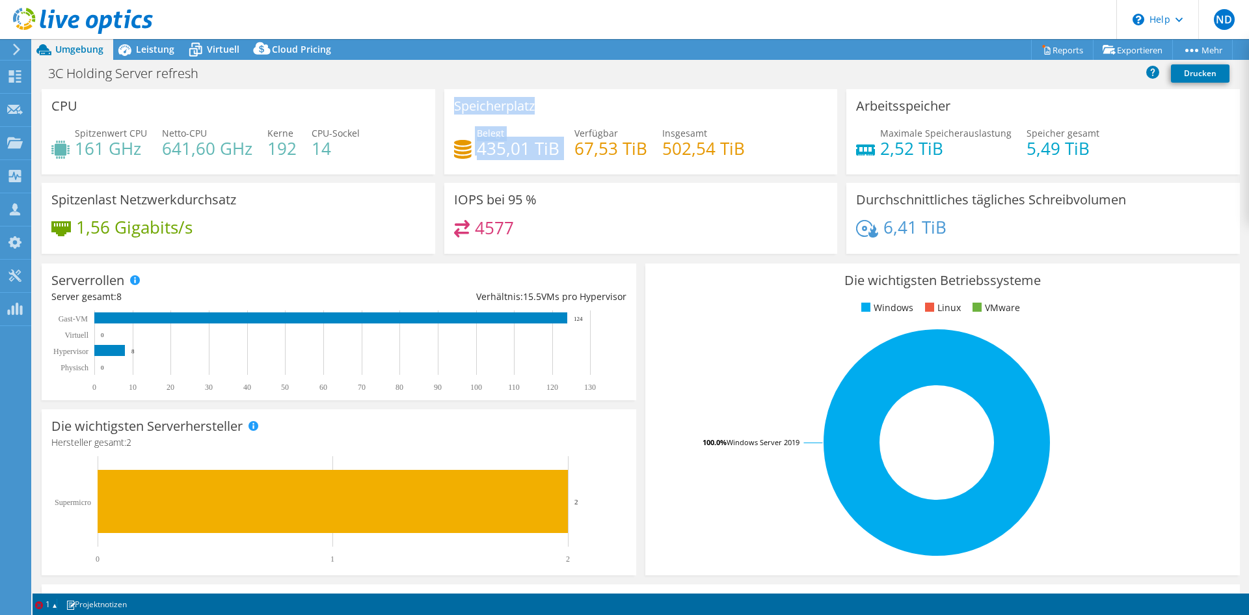
click at [454, 110] on div "Speicherplatz Belegt 435,01 TiB Verfügbar 67,53 TiB Insgesamt 502,54 TiB" at bounding box center [641, 131] width 394 height 85
click at [454, 109] on h3 "Speicherplatz" at bounding box center [494, 106] width 81 height 14
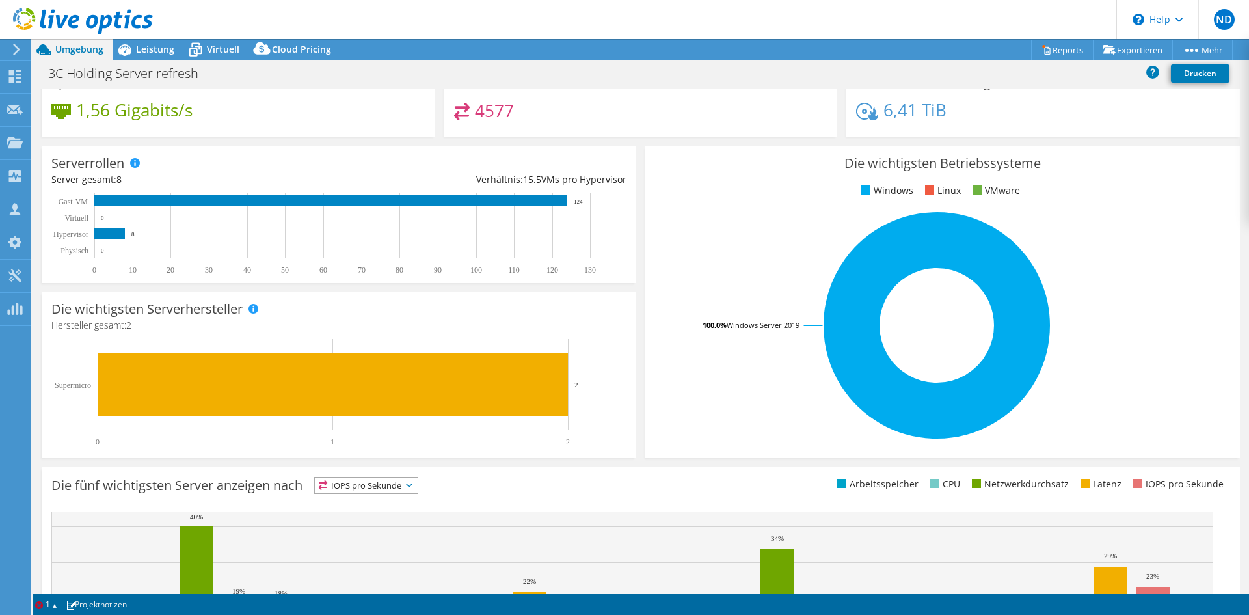
scroll to position [130, 0]
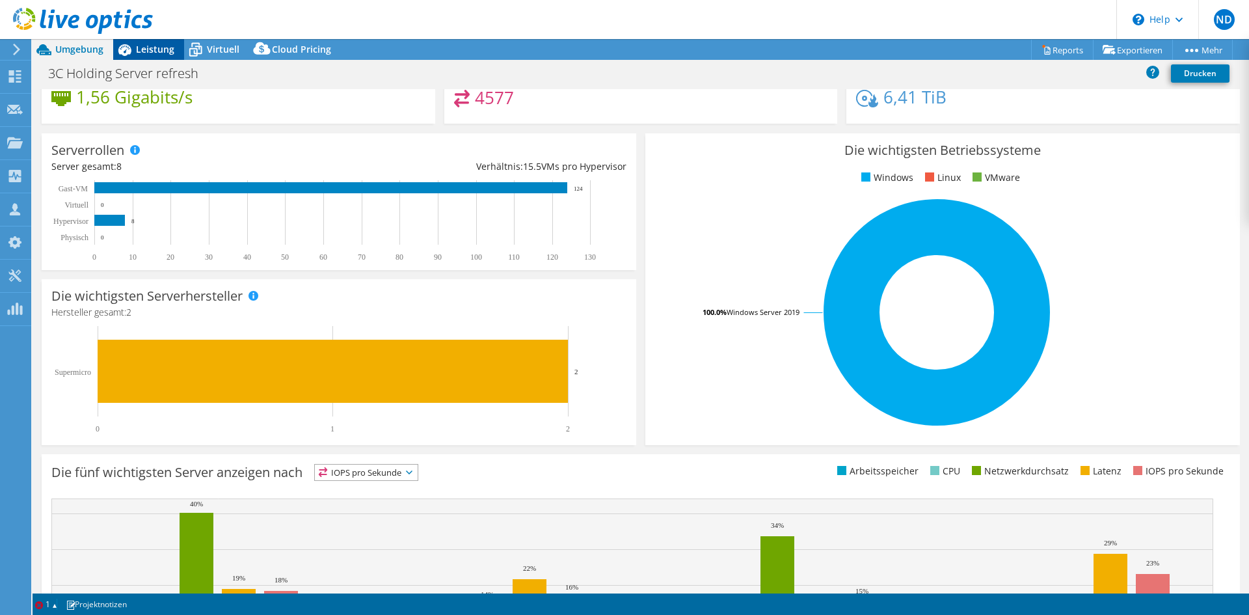
click at [147, 53] on span "Leistung" at bounding box center [155, 49] width 38 height 12
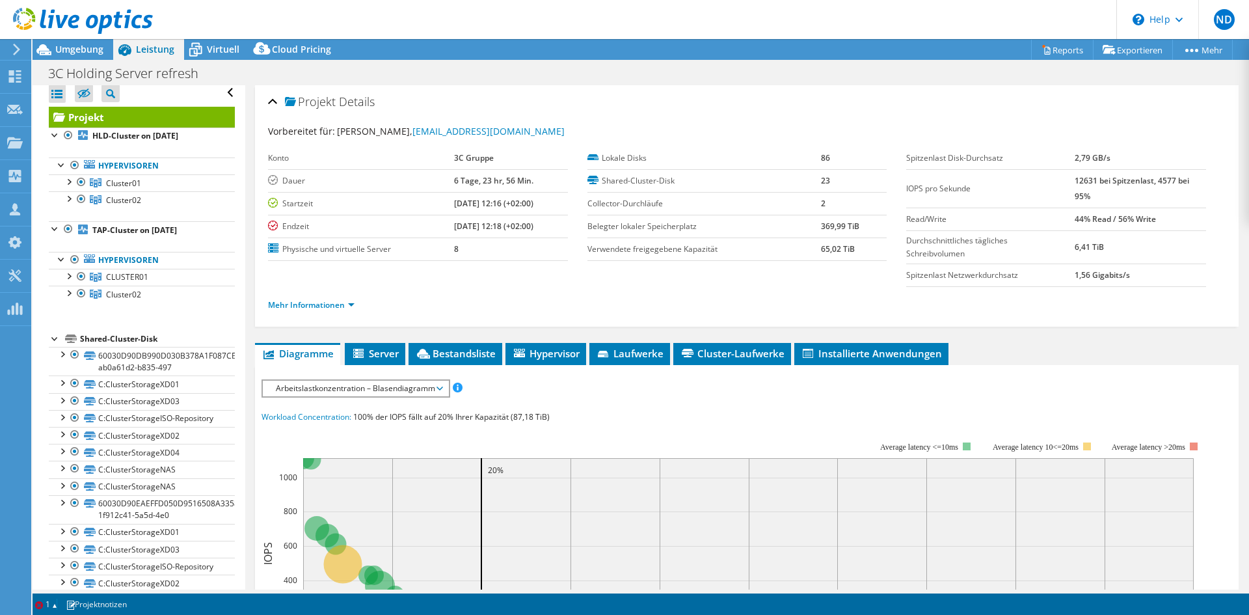
scroll to position [0, 0]
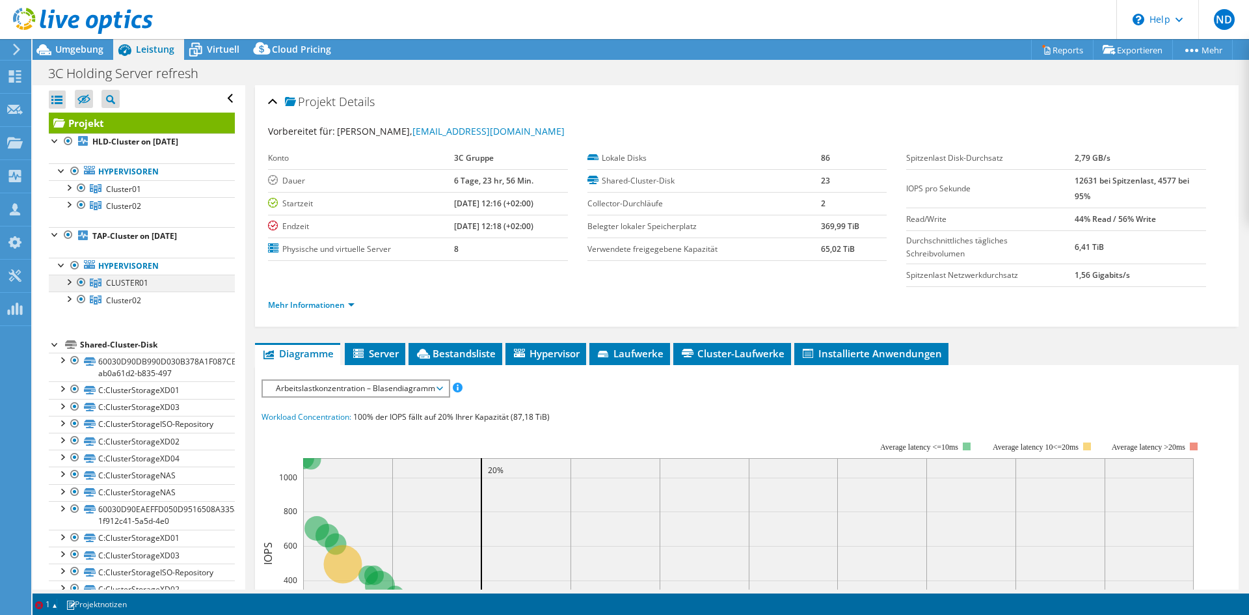
click at [66, 281] on div at bounding box center [68, 281] width 13 height 13
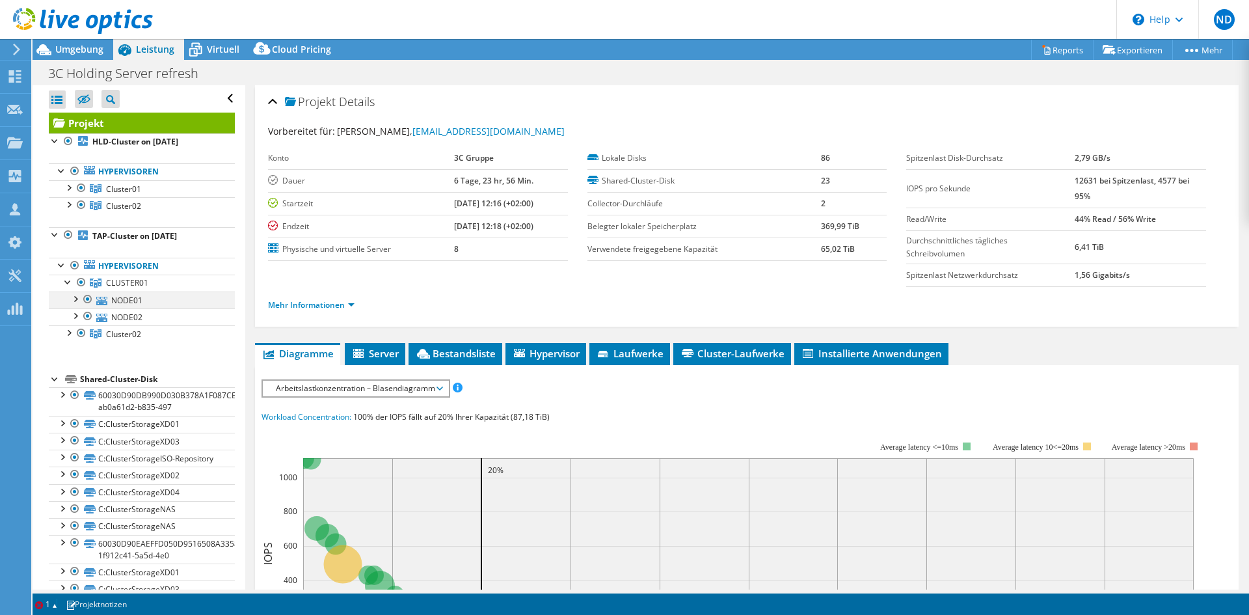
click at [79, 303] on div at bounding box center [74, 298] width 13 height 13
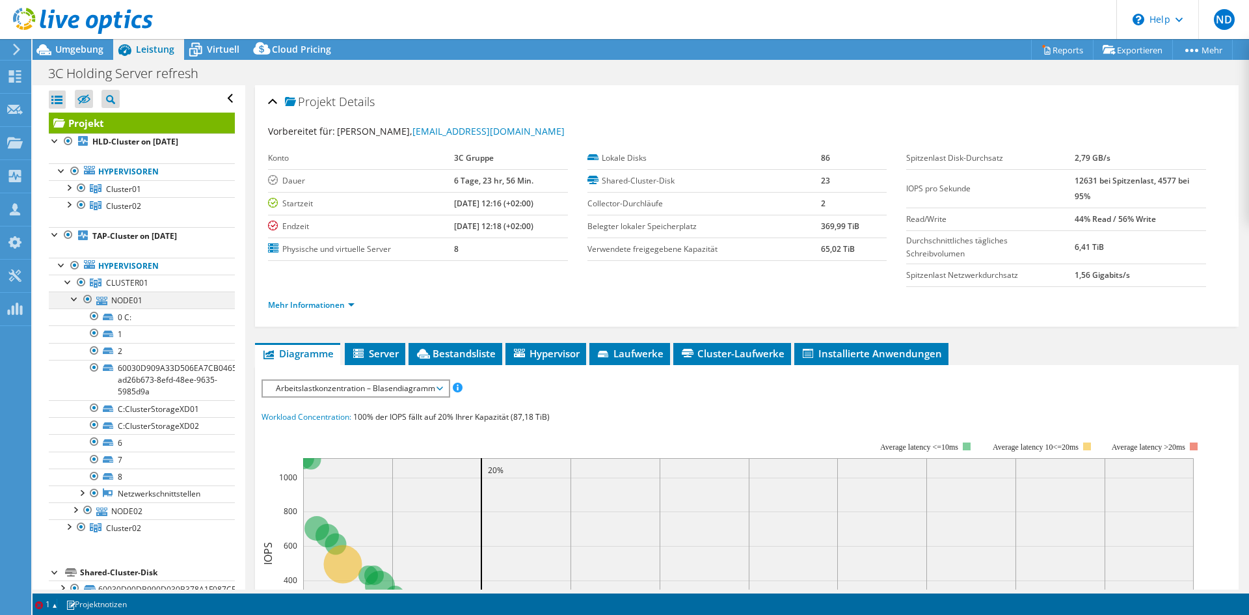
click at [76, 303] on div at bounding box center [74, 298] width 13 height 13
